Goal: Information Seeking & Learning: Find specific page/section

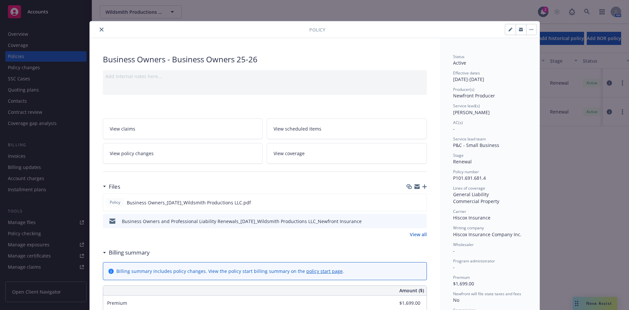
scroll to position [20, 0]
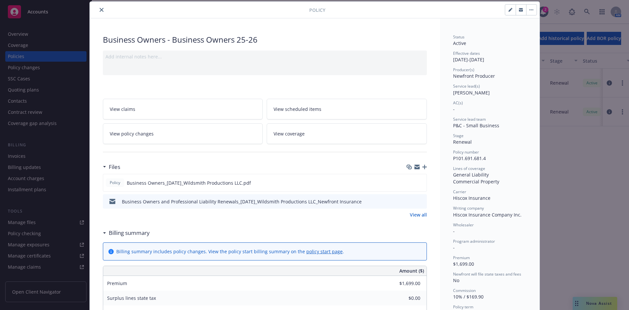
click at [100, 9] on icon "close" at bounding box center [102, 10] width 4 height 4
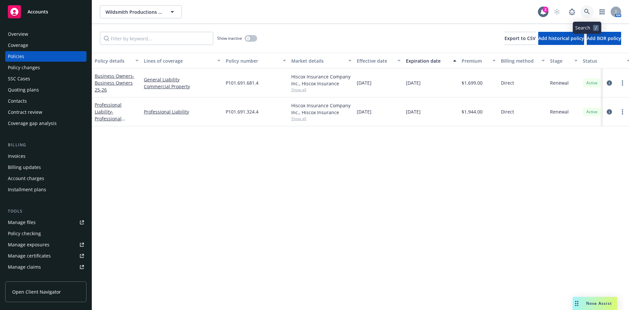
click at [587, 8] on link at bounding box center [587, 11] width 13 height 13
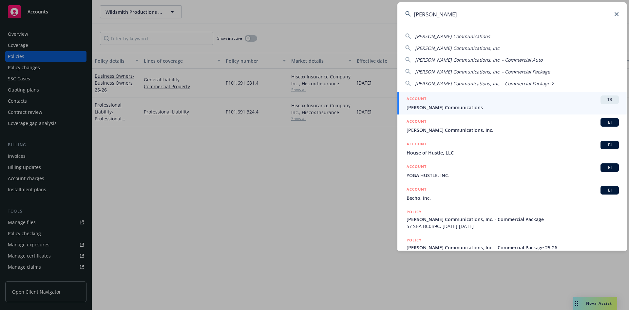
type input "[PERSON_NAME]"
click at [421, 98] on h5 "ACCOUNT" at bounding box center [417, 99] width 20 height 8
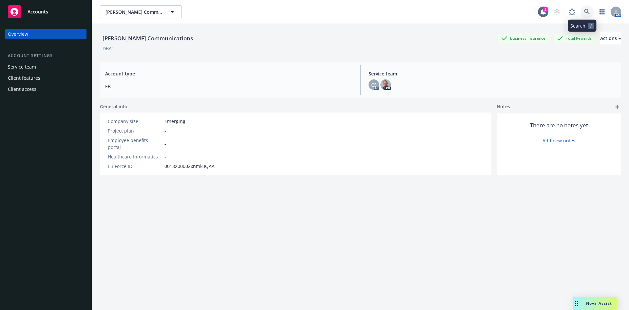
click at [584, 10] on icon at bounding box center [587, 12] width 6 height 6
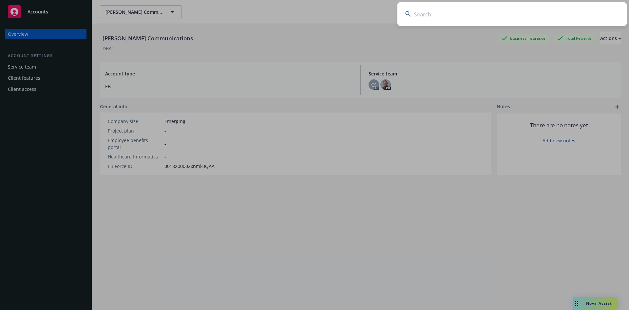
click at [530, 13] on input at bounding box center [511, 14] width 229 height 24
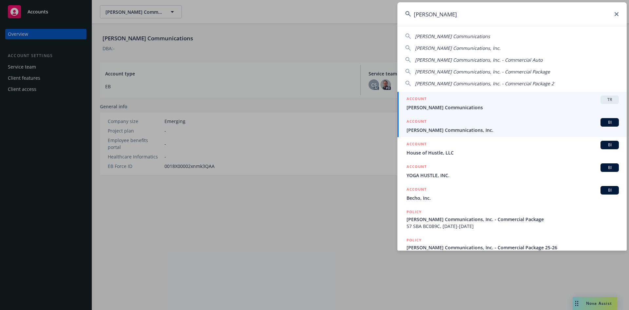
type input "[PERSON_NAME]"
click at [414, 118] on h5 "ACCOUNT" at bounding box center [417, 122] width 20 height 8
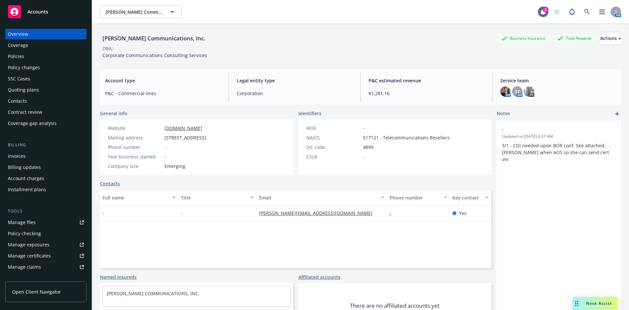
click at [46, 59] on div "Policies" at bounding box center [46, 56] width 76 height 10
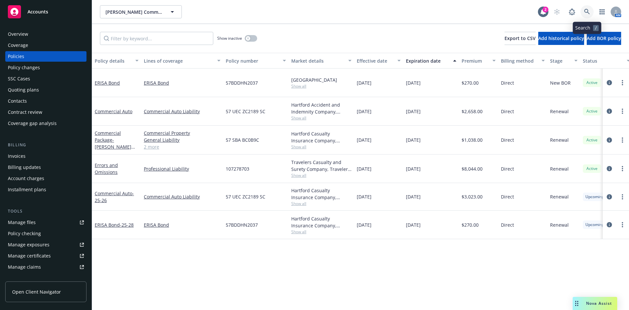
click at [586, 9] on icon at bounding box center [587, 12] width 6 height 6
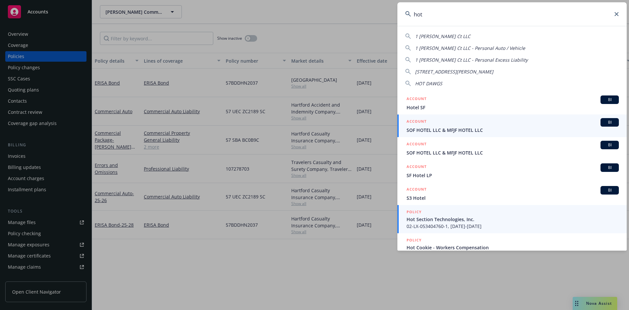
type input "hot"
click at [415, 212] on h5 "POLICY" at bounding box center [414, 211] width 15 height 7
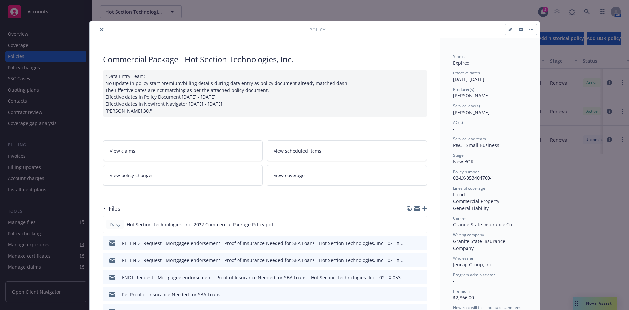
click at [98, 29] on button "close" at bounding box center [102, 30] width 8 height 8
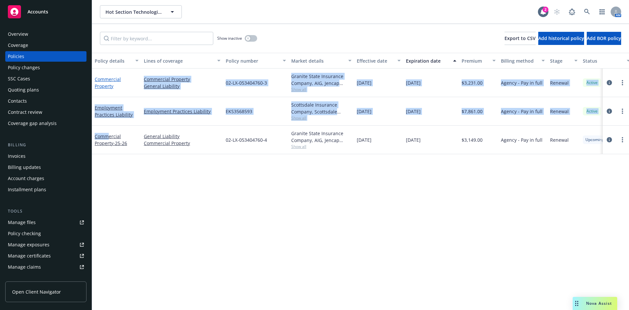
drag, startPoint x: 109, startPoint y: 132, endPoint x: 111, endPoint y: 86, distance: 46.5
click at [112, 87] on div "Commercial Property Commercial Property General Liability 02-LX-053404760-3 Gra…" at bounding box center [408, 107] width 632 height 79
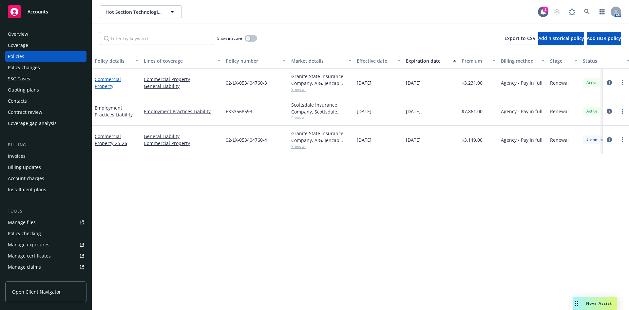
click at [106, 77] on link "Commercial Property" at bounding box center [108, 82] width 26 height 13
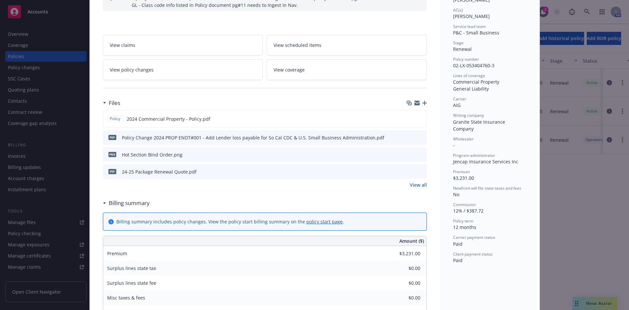
scroll to position [131, 0]
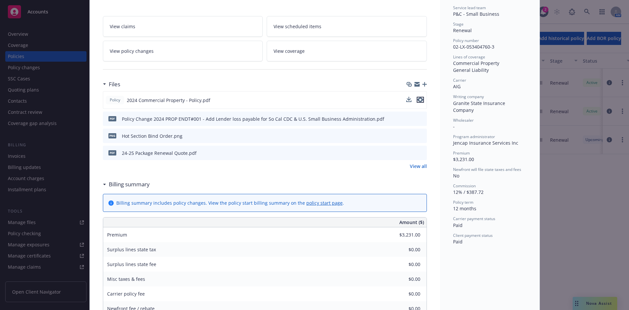
click at [419, 100] on icon "preview file" at bounding box center [420, 99] width 6 height 5
